Goal: Check status: Check status

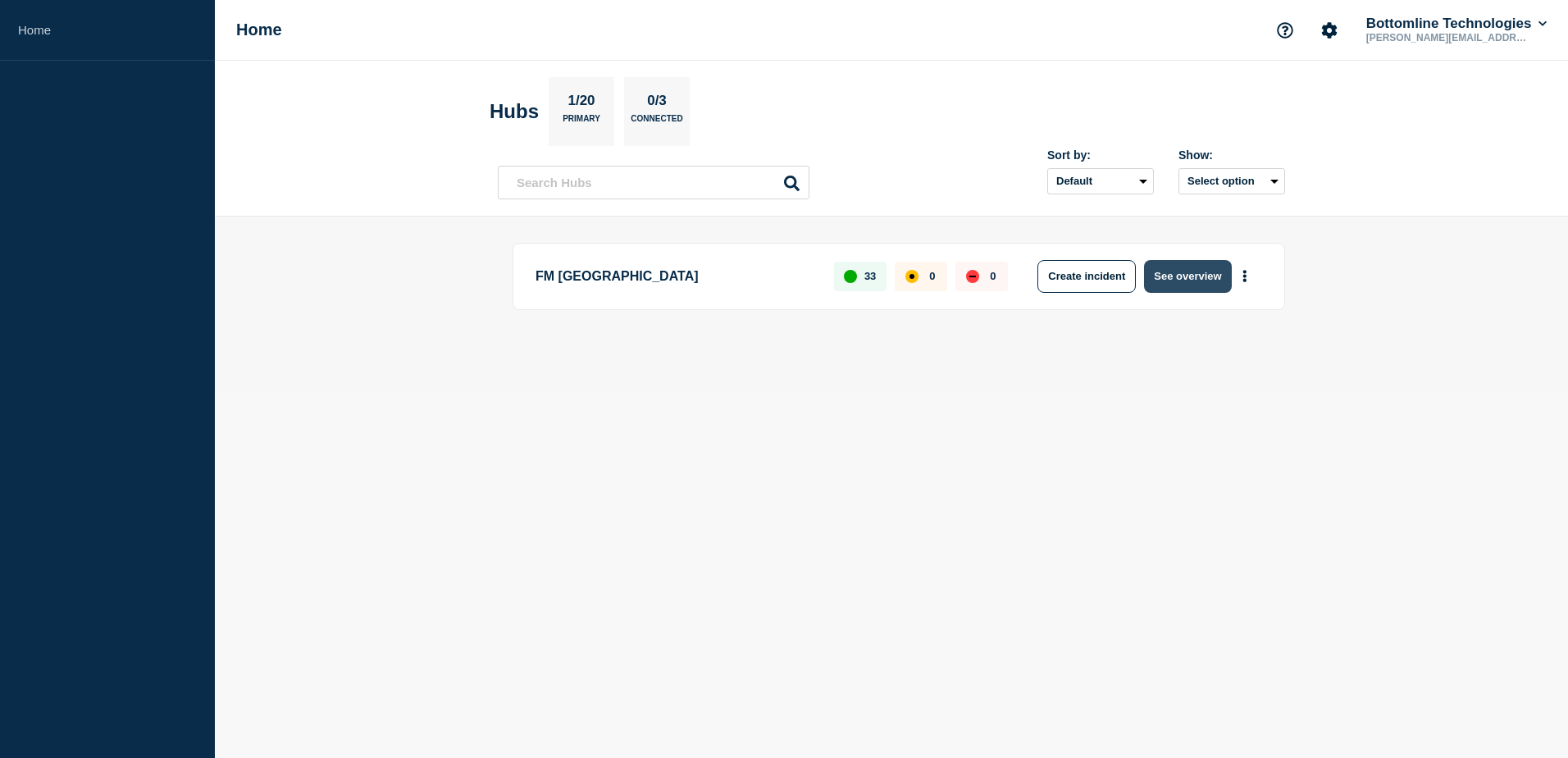
click at [1177, 276] on button "See overview" at bounding box center [1188, 276] width 87 height 33
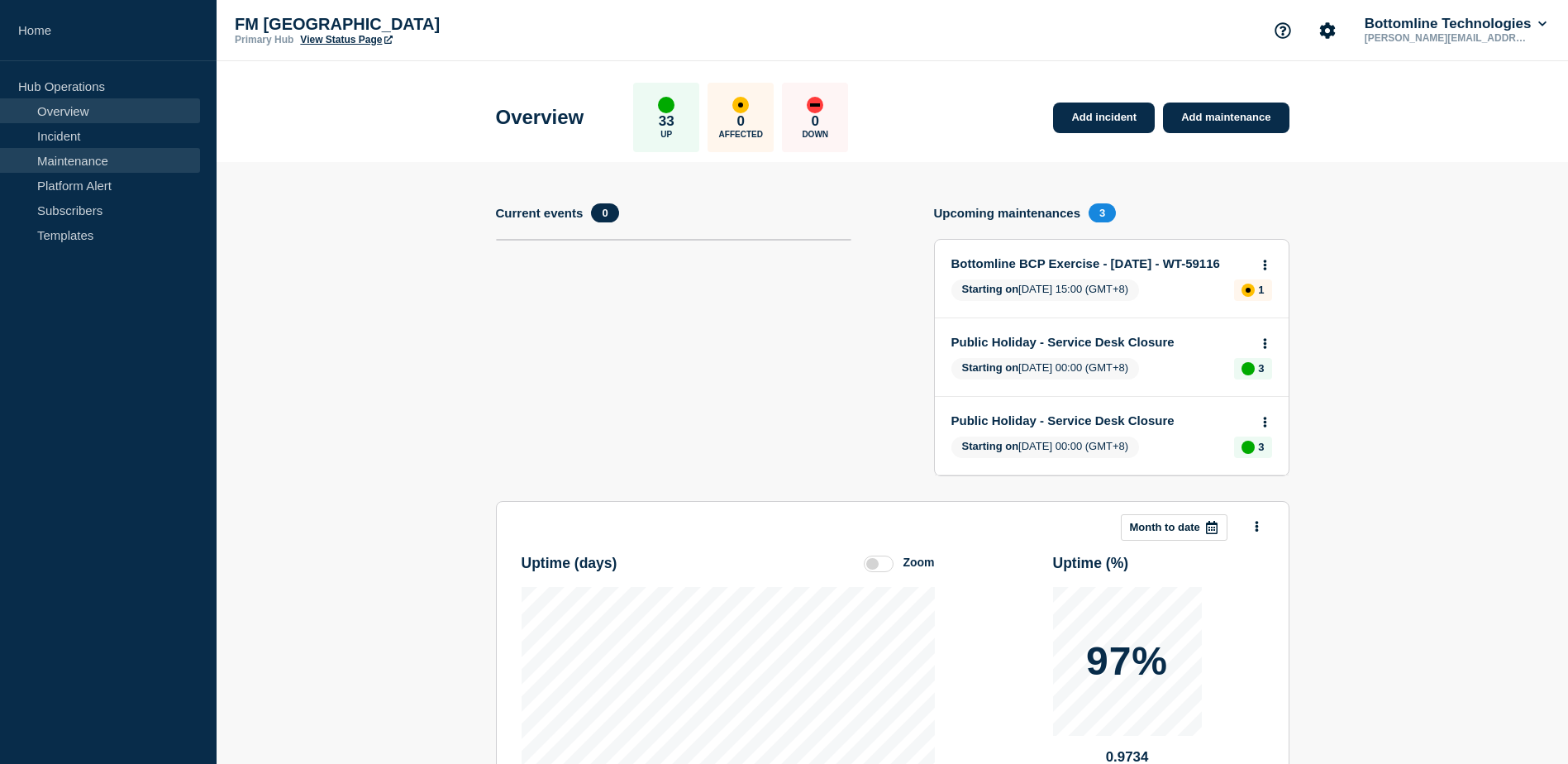
click at [91, 166] on link "Maintenance" at bounding box center [100, 159] width 200 height 25
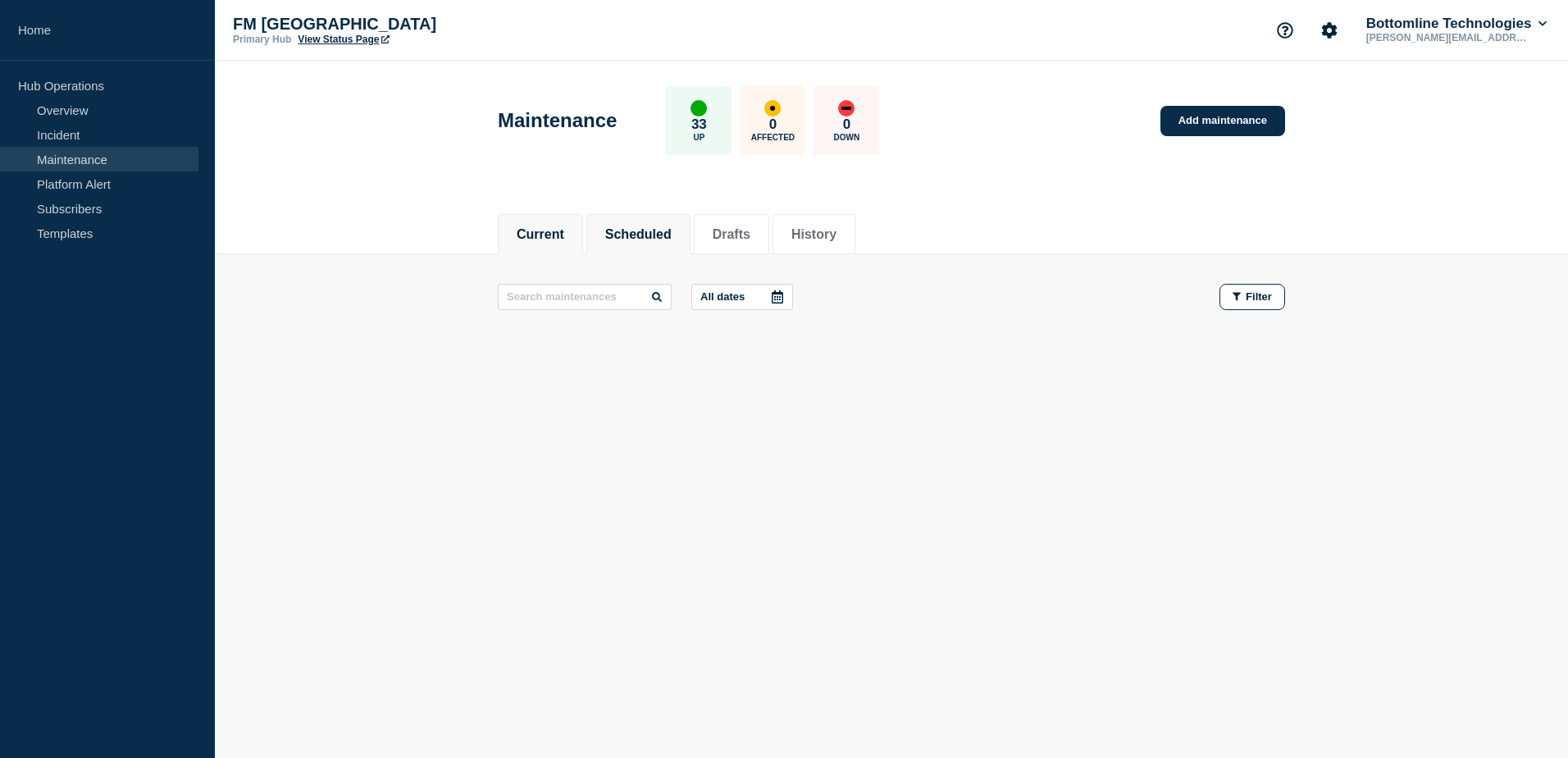
click at [650, 237] on button "Scheduled" at bounding box center [639, 234] width 67 height 14
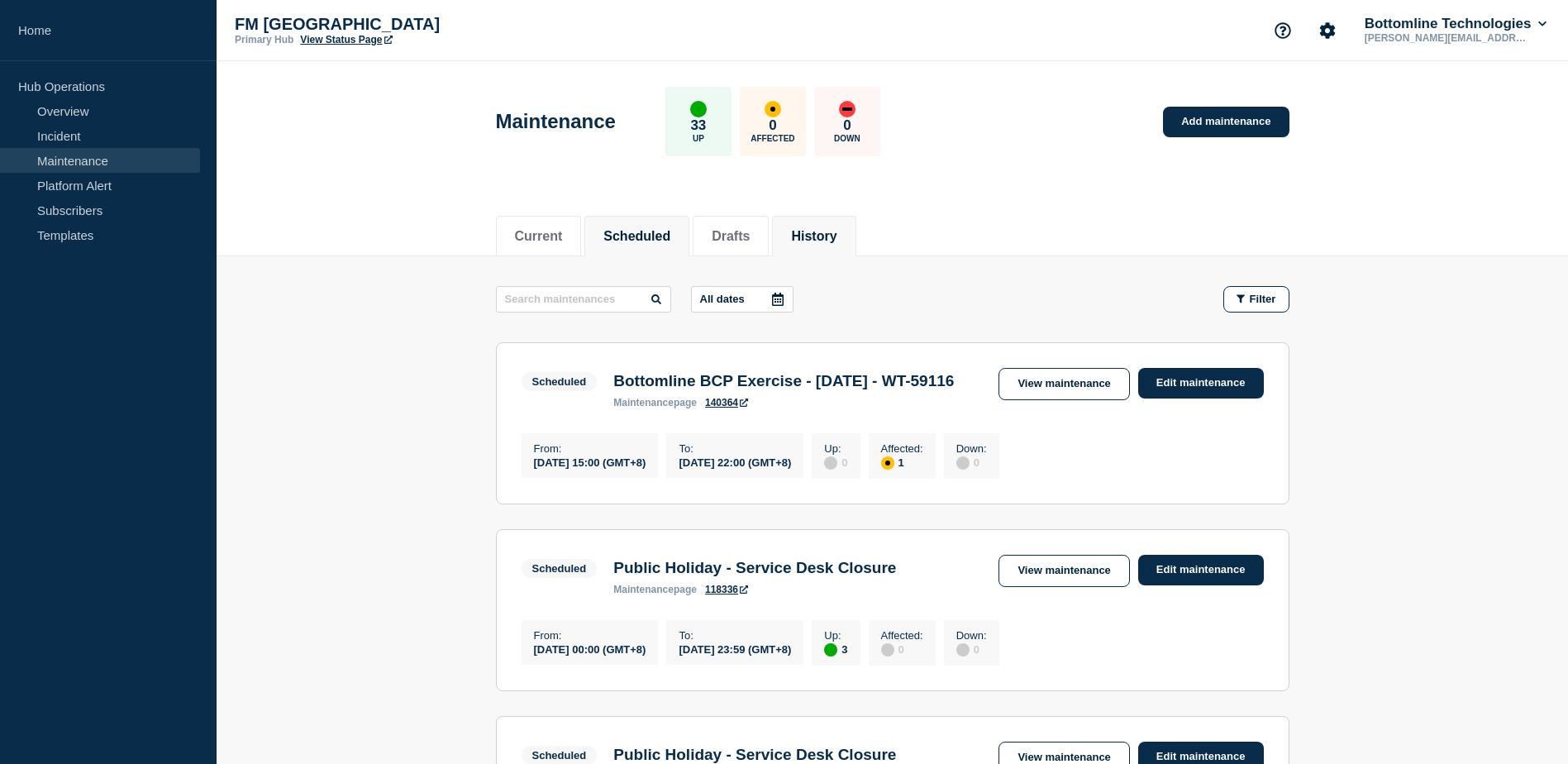
click at [812, 236] on li "History" at bounding box center [814, 236] width 84 height 40
click at [646, 231] on button "Scheduled" at bounding box center [637, 236] width 67 height 15
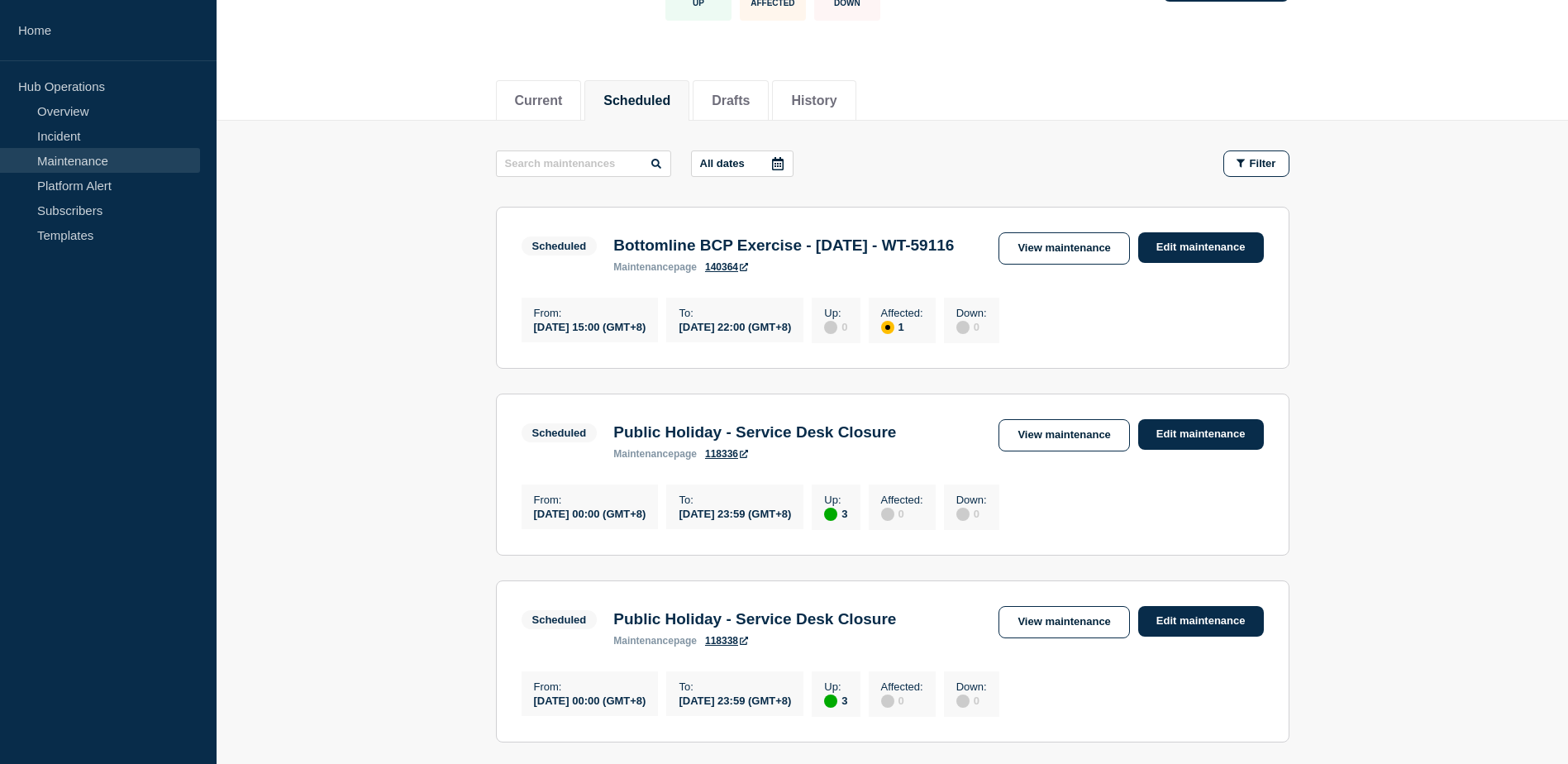
scroll to position [166, 0]
